Goal: Task Accomplishment & Management: Manage account settings

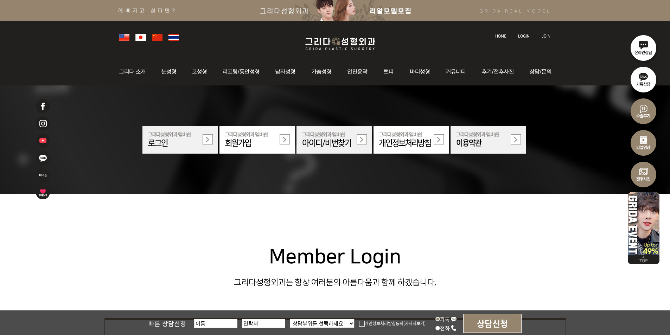
click at [329, 35] on img at bounding box center [524, 36] width 12 height 4
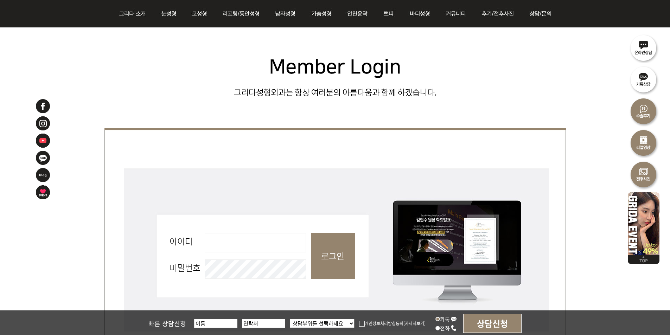
scroll to position [176, 0]
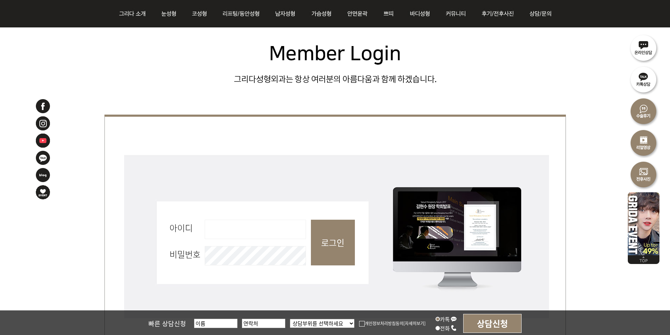
click at [254, 226] on input "아이디 필수" at bounding box center [255, 229] width 101 height 19
type input "admin"
click at [344, 234] on input "로그인" at bounding box center [333, 243] width 44 height 46
